Goal: Task Accomplishment & Management: Complete application form

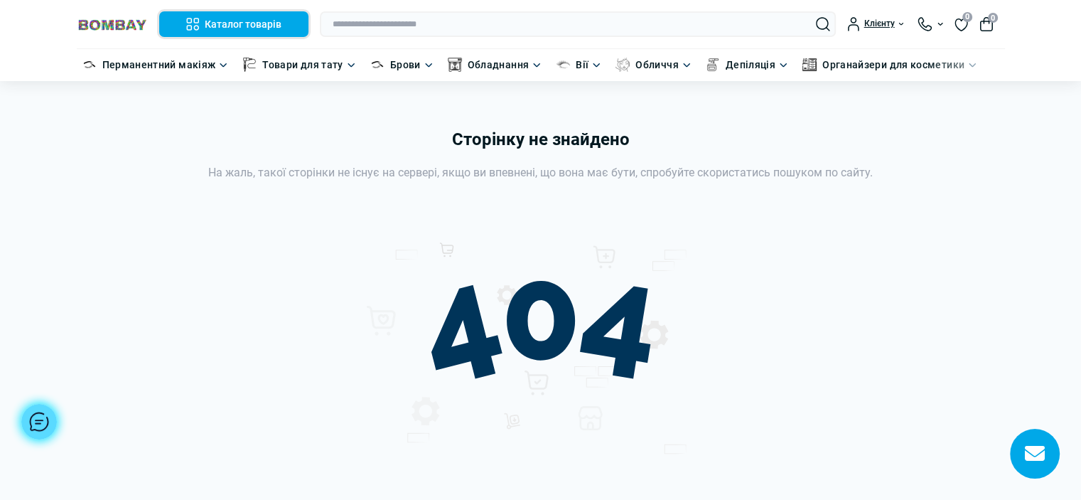
click at [254, 33] on button "Каталог товарів" at bounding box center [234, 24] width 150 height 26
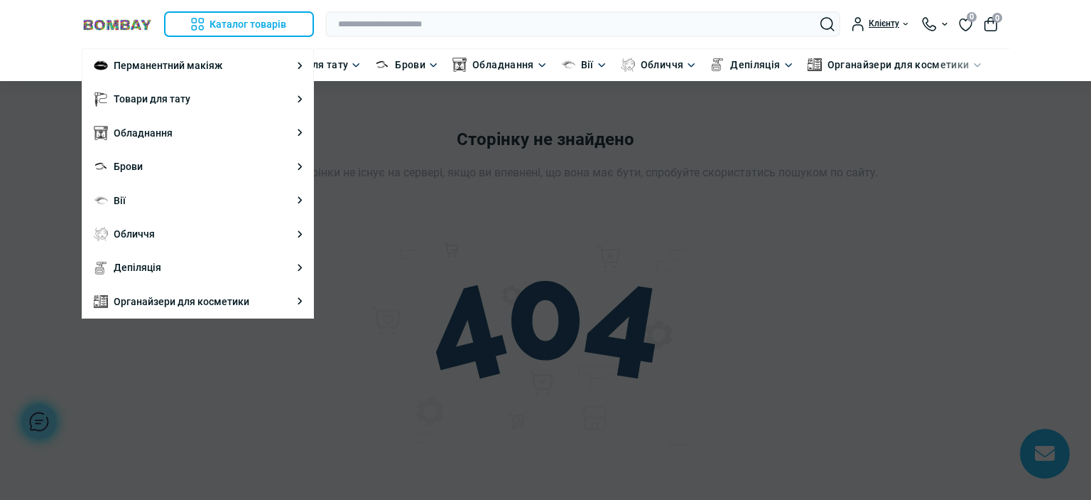
click at [843, 208] on div at bounding box center [545, 250] width 1091 height 500
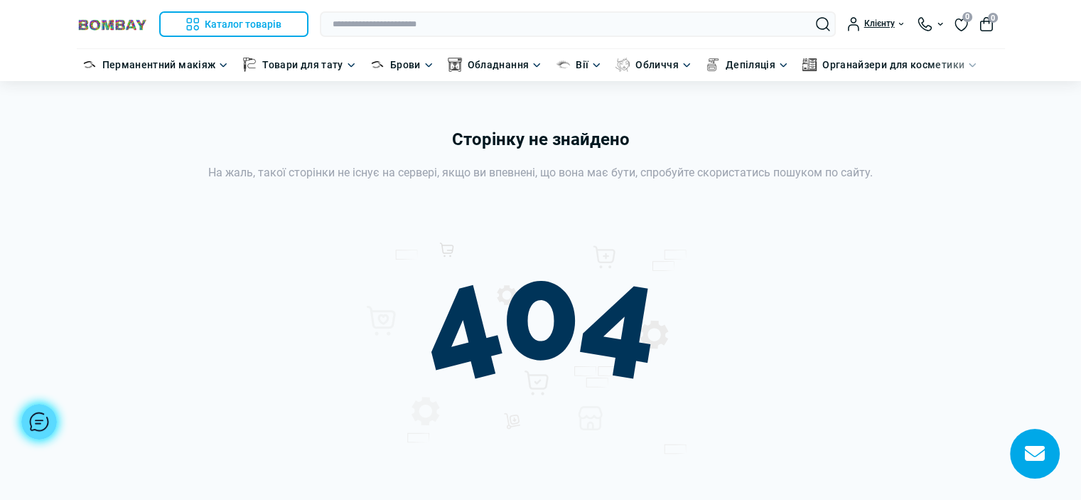
click at [981, 25] on button "0" at bounding box center [986, 24] width 14 height 14
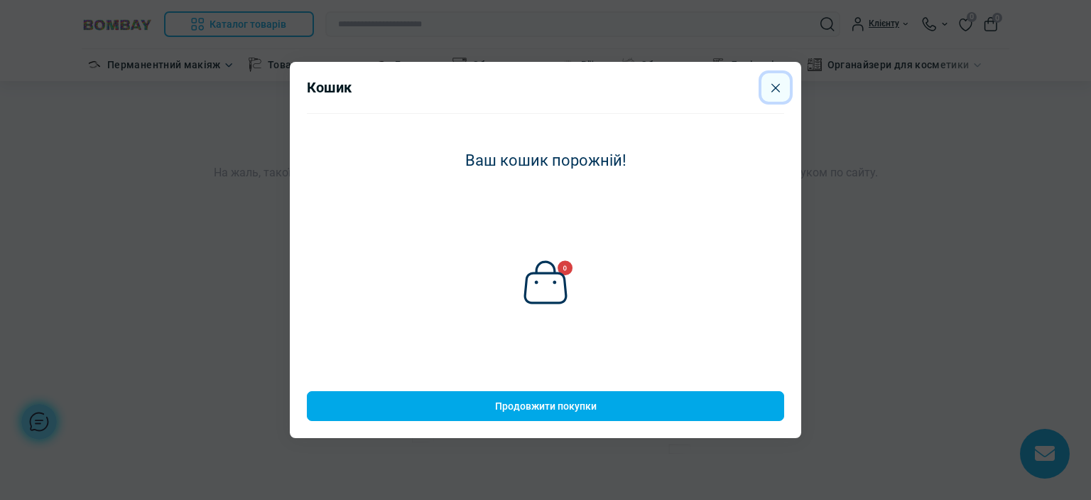
click at [772, 86] on icon "Close" at bounding box center [776, 87] width 9 height 9
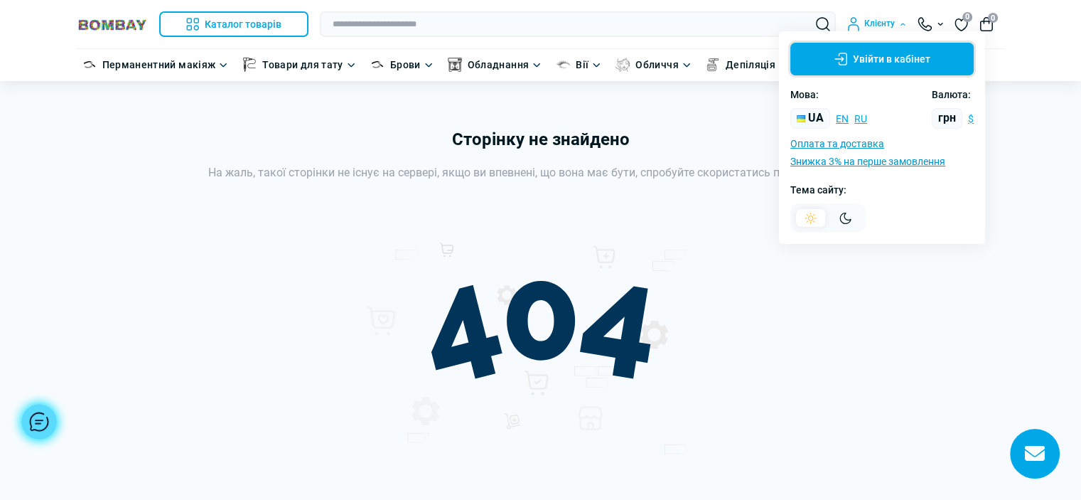
click at [859, 56] on button "Увійти в кабінет" at bounding box center [881, 59] width 183 height 33
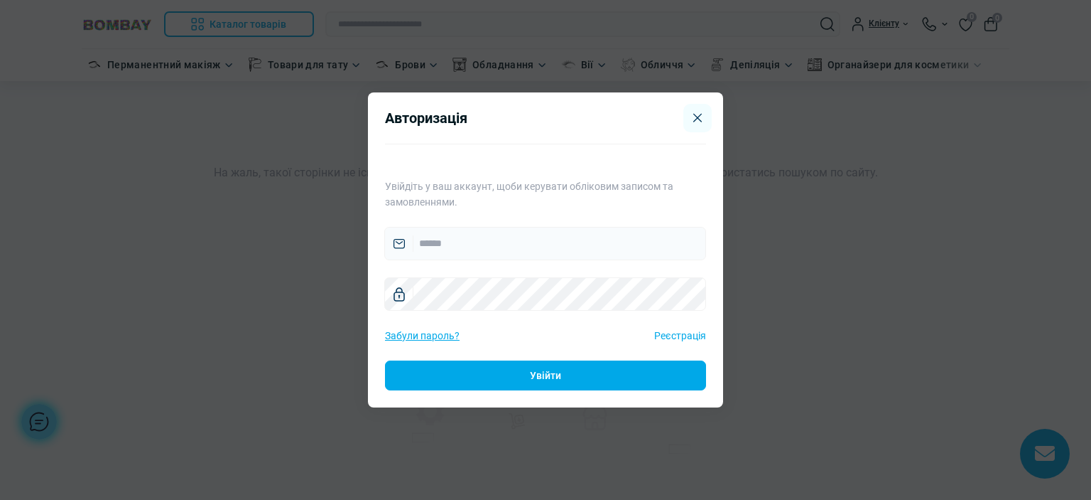
click at [676, 333] on link "Реєстрація" at bounding box center [680, 336] width 52 height 16
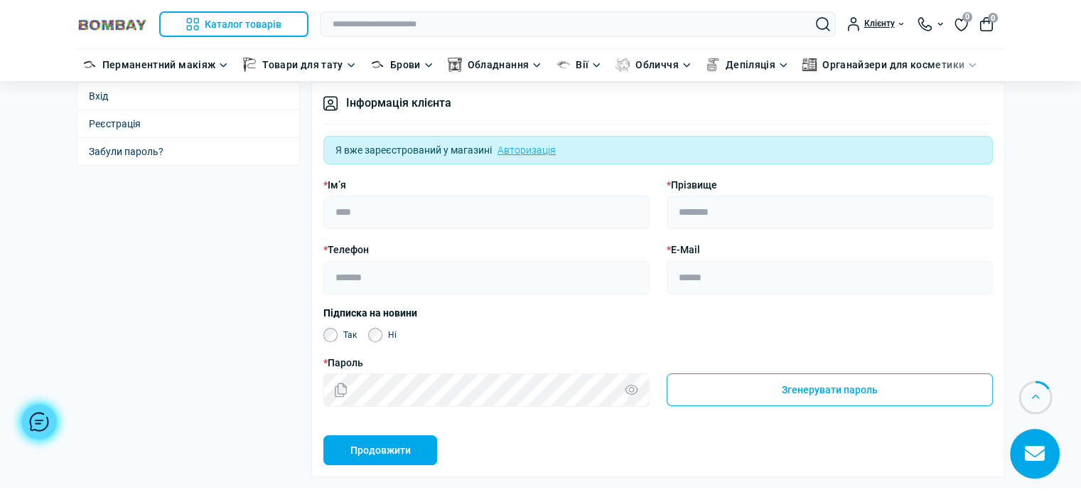
scroll to position [71, 0]
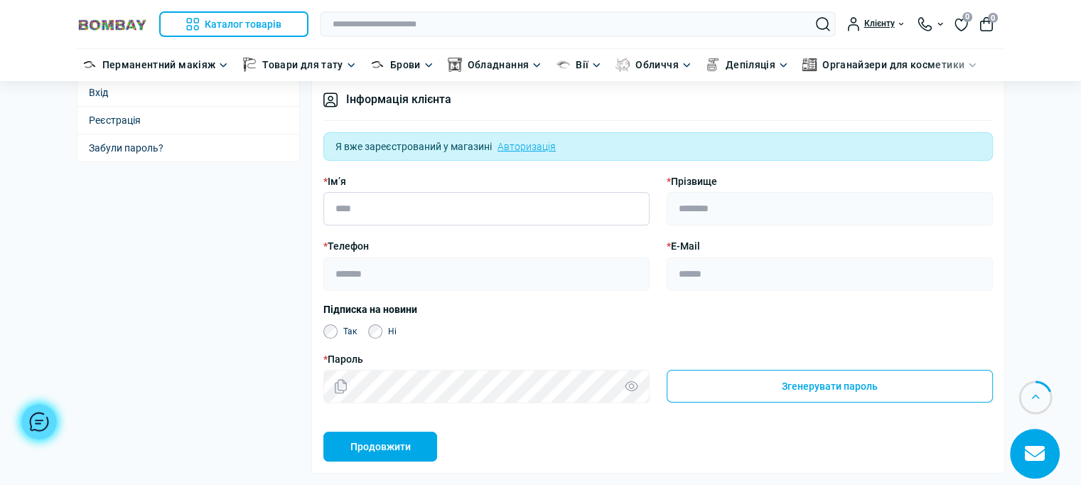
click at [398, 207] on input "* Ім’я" at bounding box center [486, 208] width 326 height 33
type input "*****"
type input "**********"
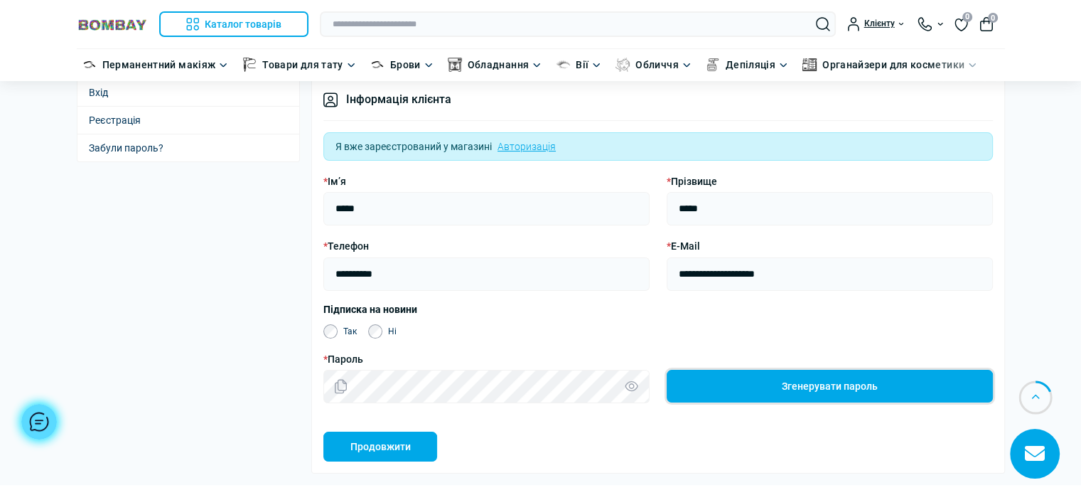
click at [885, 382] on button "Згенерувати пароль" at bounding box center [830, 385] width 326 height 33
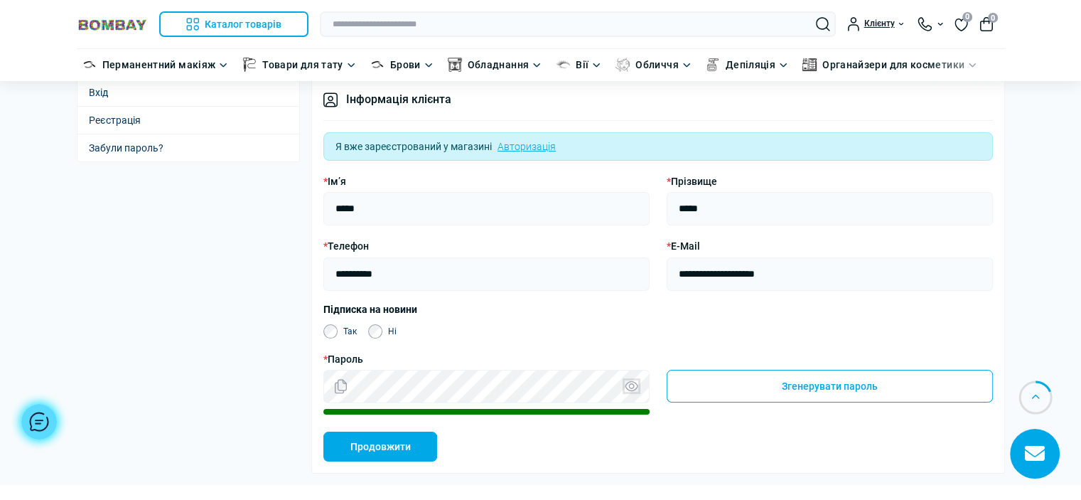
click at [632, 388] on button "Показати / приховати пароль" at bounding box center [632, 385] width 14 height 11
click at [373, 443] on button "Продовжити" at bounding box center [380, 446] width 114 height 30
